Goal: Contribute content: Contribute content

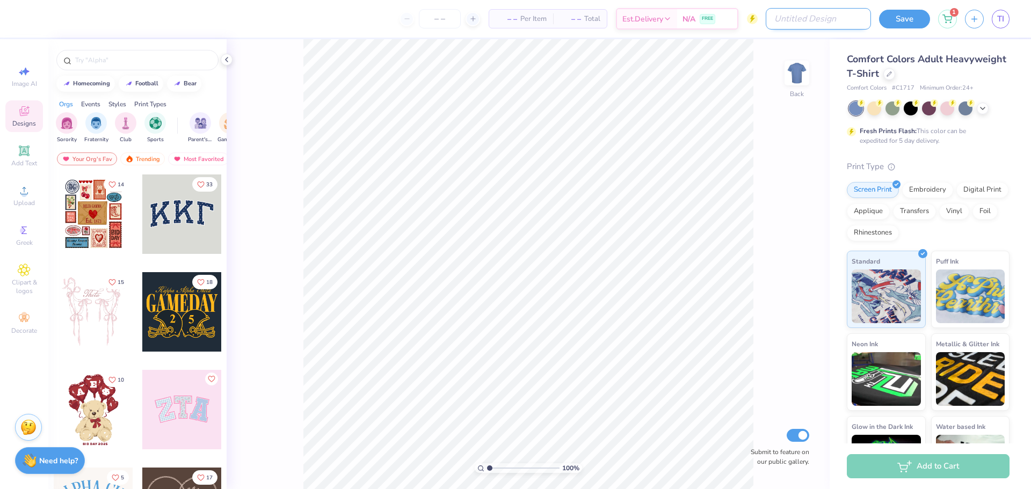
click at [841, 25] on input "Design Title" at bounding box center [818, 18] width 105 height 21
type input "test proof plz ignore"
click at [436, 16] on div at bounding box center [466, 18] width 81 height 19
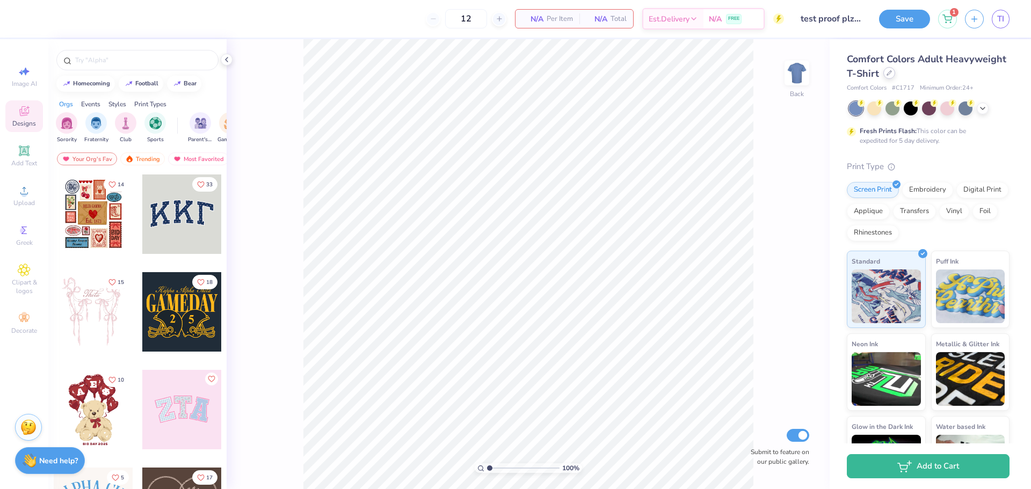
type input "12"
click at [895, 76] on div at bounding box center [890, 73] width 12 height 12
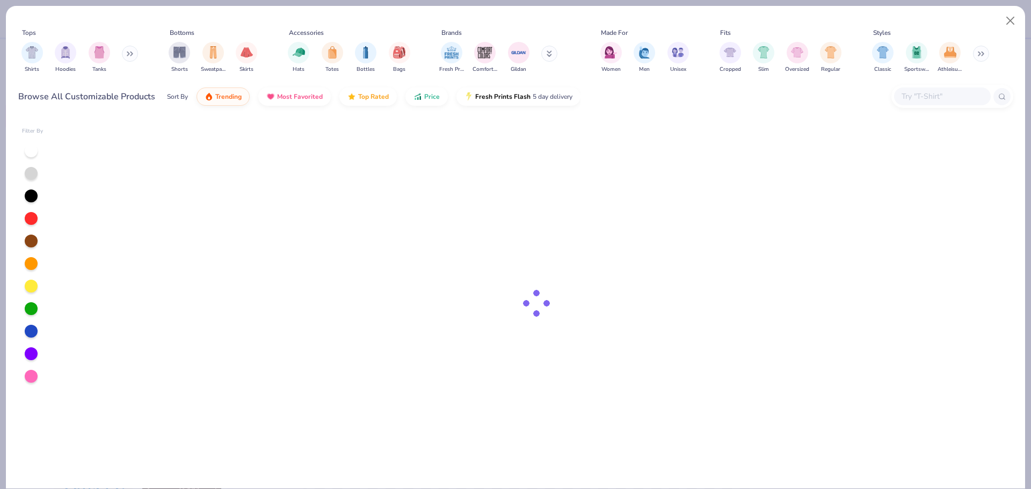
click at [921, 97] on input "text" at bounding box center [942, 96] width 83 height 12
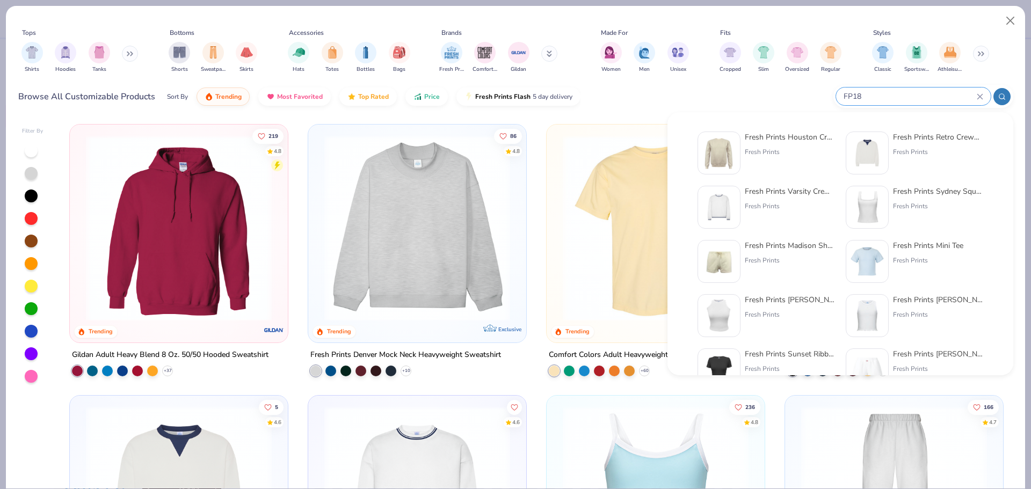
type input "FP18"
click at [731, 162] on img at bounding box center [719, 152] width 33 height 33
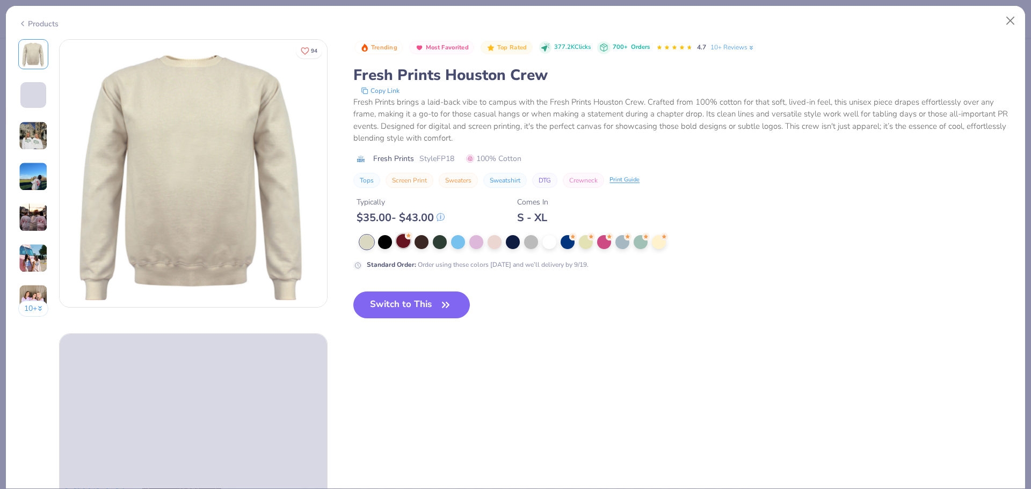
click at [406, 241] on div at bounding box center [403, 241] width 14 height 14
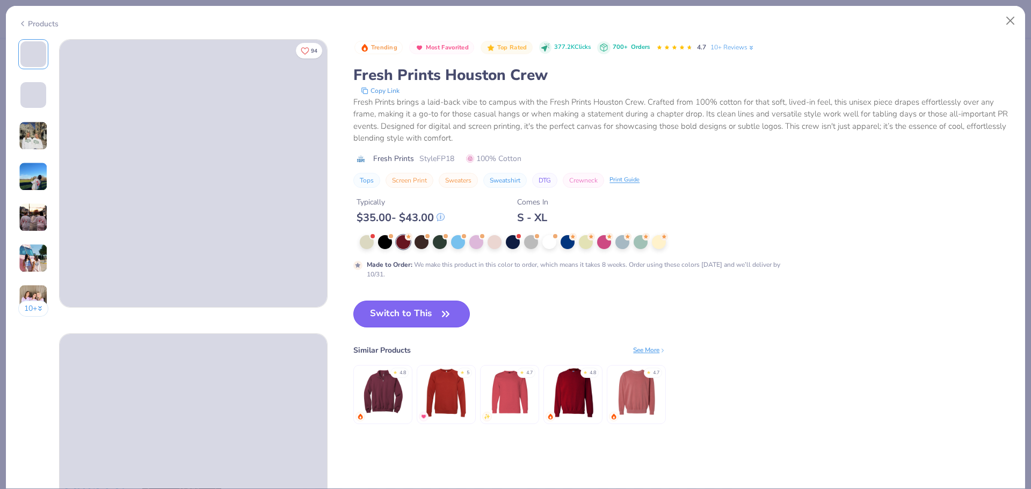
click at [413, 314] on button "Switch to This" at bounding box center [411, 314] width 117 height 27
type input "50"
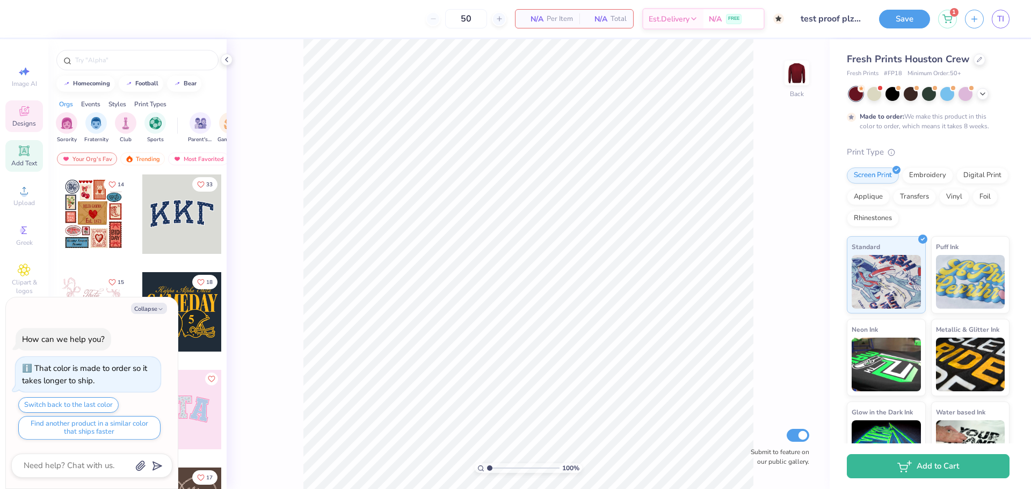
click at [24, 158] on div "Add Text" at bounding box center [24, 156] width 38 height 32
type textarea "x"
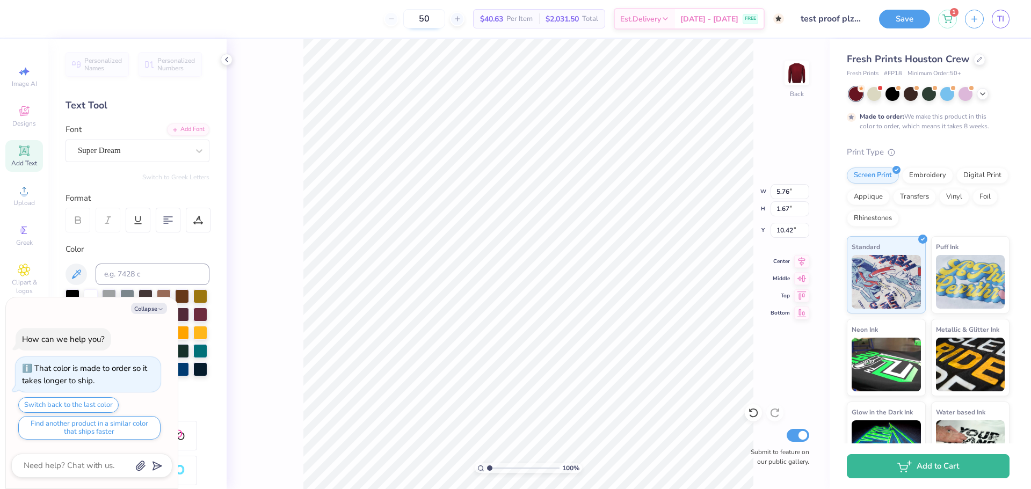
click at [445, 15] on input "50" at bounding box center [424, 18] width 42 height 19
type input "5"
type input "1"
type input "50"
click at [816, 9] on input "test proof plz ignore" at bounding box center [818, 18] width 105 height 21
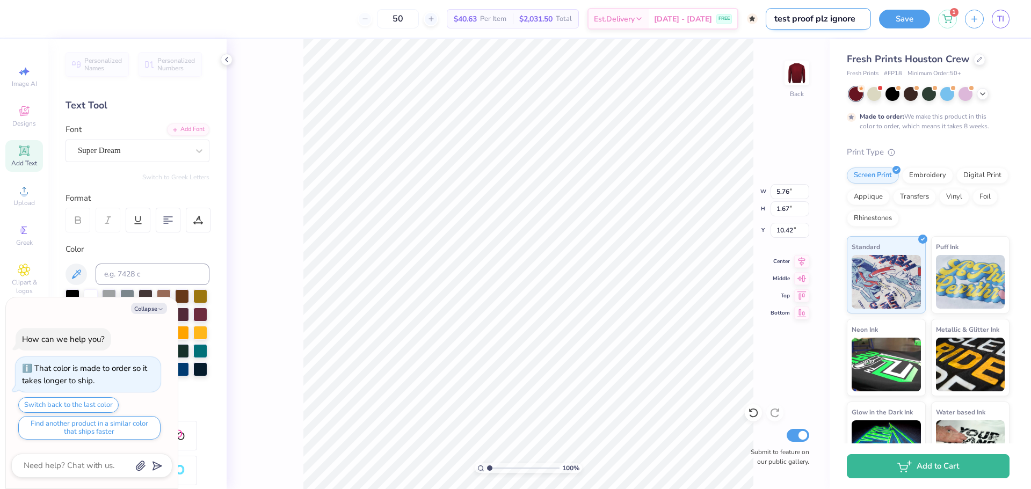
click at [858, 21] on input "test proof plz ignore" at bounding box center [818, 18] width 105 height 21
drag, startPoint x: 855, startPoint y: 21, endPoint x: 779, endPoint y: 21, distance: 75.2
click at [779, 21] on input "test proof plz ignore" at bounding box center [818, 18] width 105 height 21
click at [867, 23] on input "test proof plz ignore" at bounding box center [818, 18] width 105 height 21
type input "test proof plz ignore!"
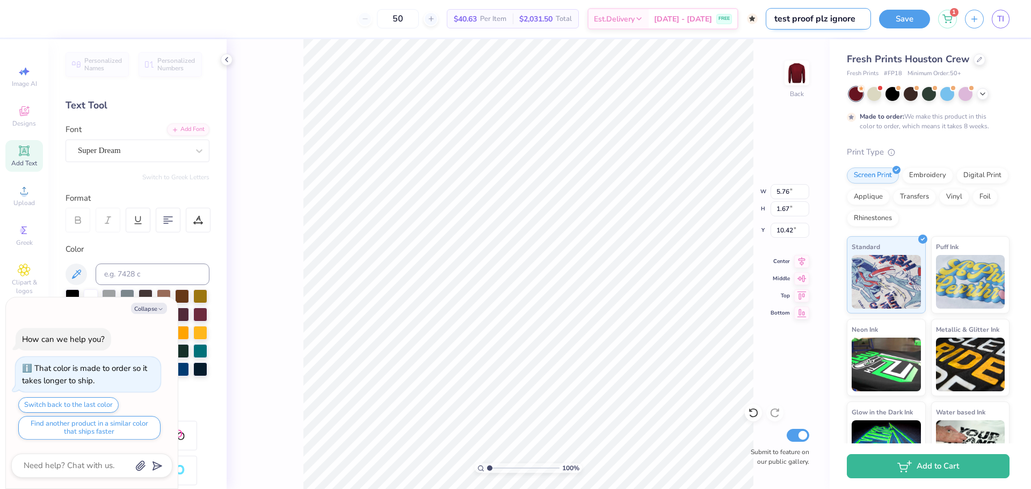
type textarea "x"
type input "test proof plz ignore!!"
type textarea "x"
type input "test proof plz ignore!!"
click at [896, 21] on button "Save" at bounding box center [904, 17] width 51 height 19
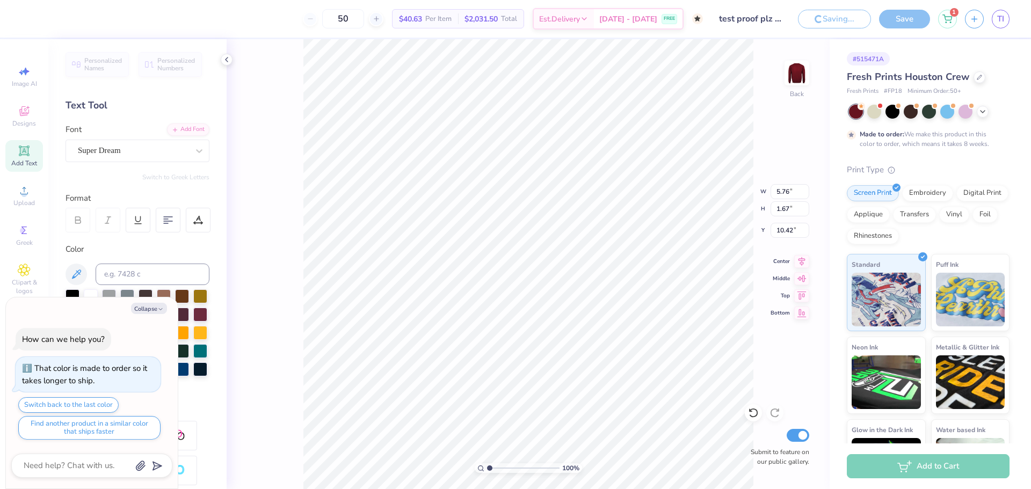
type textarea "x"
